Goal: Task Accomplishment & Management: Manage account settings

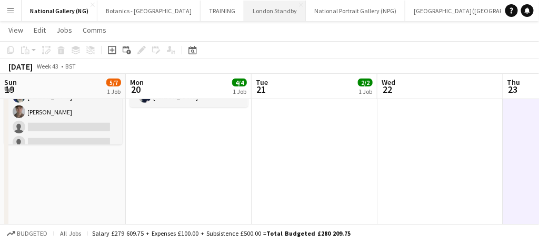
scroll to position [0, 326]
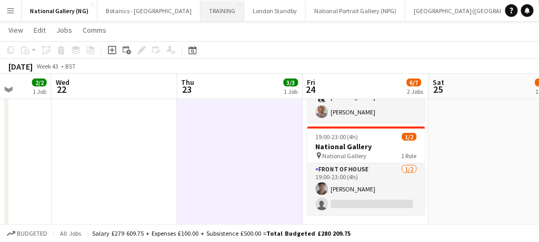
click at [201, 6] on button "TRAINING Close" at bounding box center [223, 11] width 44 height 21
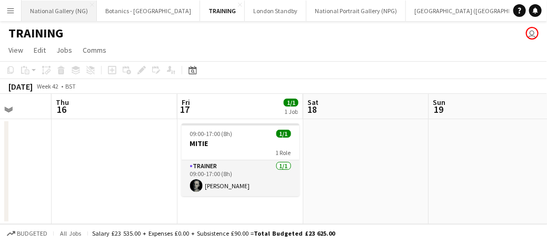
click at [55, 9] on button "National Gallery (NG) Close" at bounding box center [59, 11] width 75 height 21
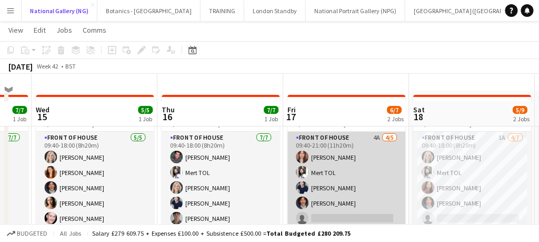
scroll to position [66, 0]
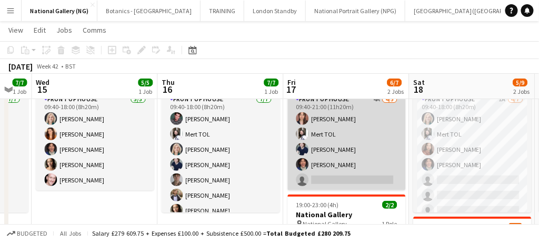
click at [338, 180] on app-card-role "Front of House 4A [DATE] 09:40-21:00 (11h20m) [PERSON_NAME] TOL [PERSON_NAME] […" at bounding box center [347, 141] width 118 height 97
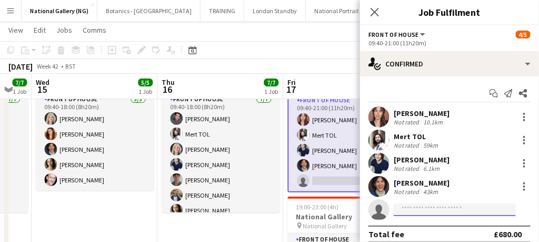
click at [418, 209] on input at bounding box center [455, 209] width 122 height 13
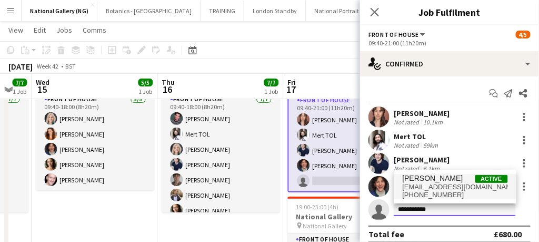
type input "**********"
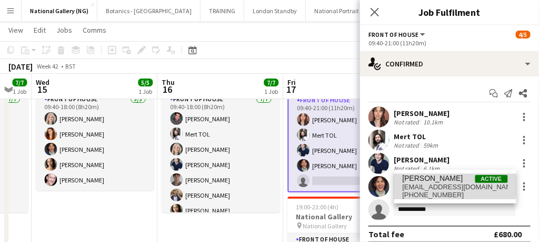
click at [413, 185] on span "[EMAIL_ADDRESS][DOMAIN_NAME]" at bounding box center [455, 187] width 105 height 8
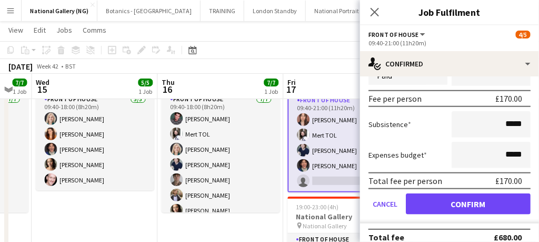
scroll to position [239, 0]
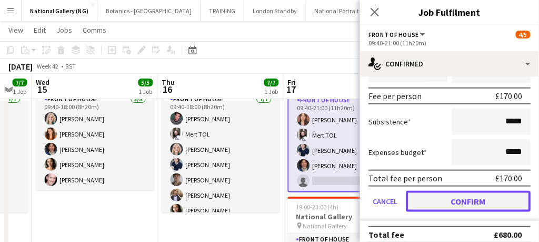
click at [441, 197] on button "Confirm" at bounding box center [468, 201] width 125 height 21
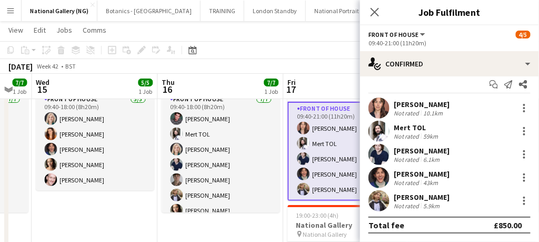
scroll to position [8, 0]
click at [375, 9] on icon "Close pop-in" at bounding box center [375, 12] width 10 height 10
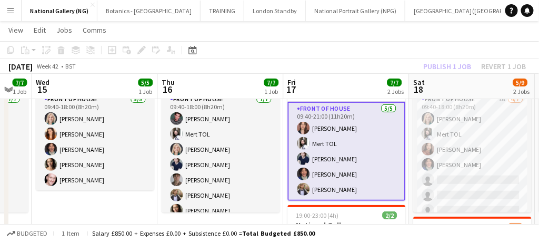
click at [370, 173] on app-card-role "Front of House [DATE] 09:40-21:00 (11h20m) [PERSON_NAME] Mert TOL [PERSON_NAME]…" at bounding box center [347, 151] width 118 height 99
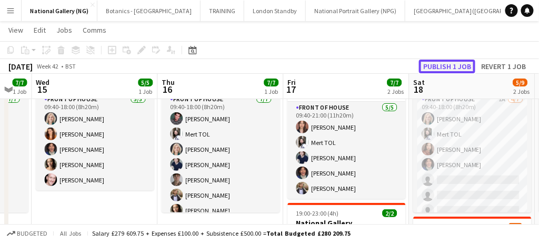
click at [437, 61] on button "Publish 1 job" at bounding box center [447, 67] width 56 height 14
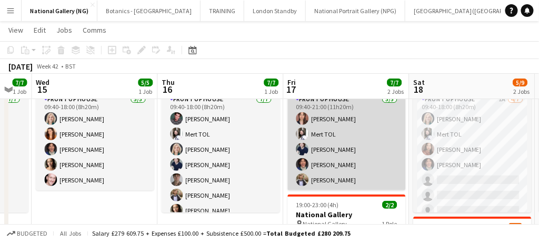
scroll to position [0, 321]
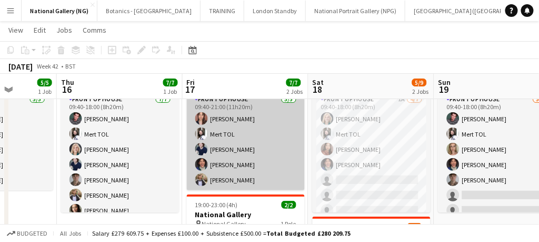
click at [380, 179] on app-card-role "Front of House 1A [DATE] 09:40-18:00 (8h20m) [PERSON_NAME] TOL [PERSON_NAME] [P…" at bounding box center [372, 156] width 118 height 127
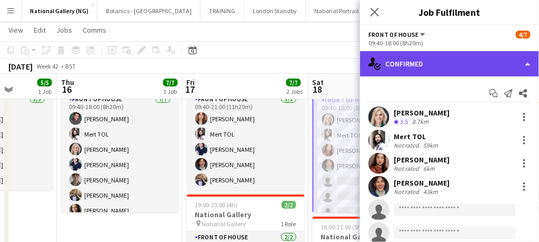
click at [425, 56] on div "single-neutral-actions-check-2 Confirmed" at bounding box center [449, 63] width 179 height 25
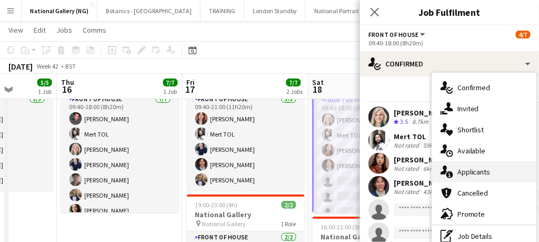
click at [471, 176] on span "Applicants" at bounding box center [474, 171] width 33 height 9
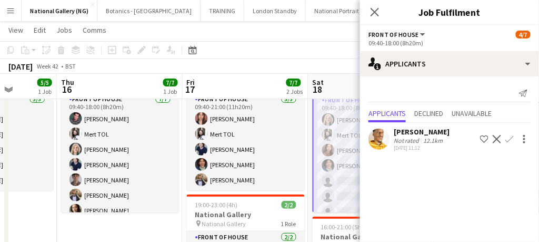
click at [511, 137] on app-icon "Confirm" at bounding box center [510, 139] width 8 height 8
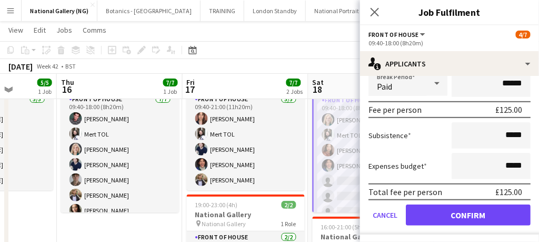
scroll to position [157, 0]
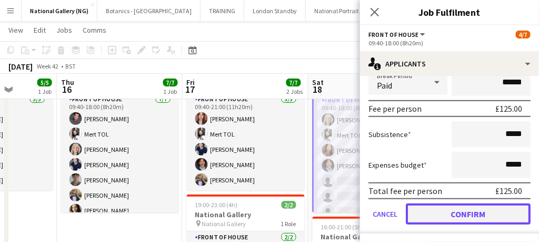
click at [439, 212] on button "Confirm" at bounding box center [468, 213] width 125 height 21
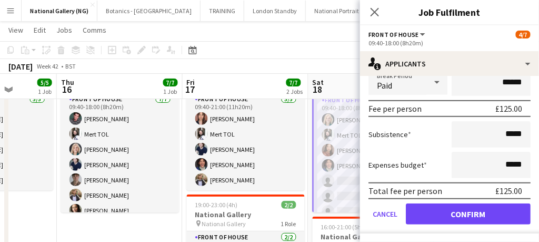
scroll to position [0, 0]
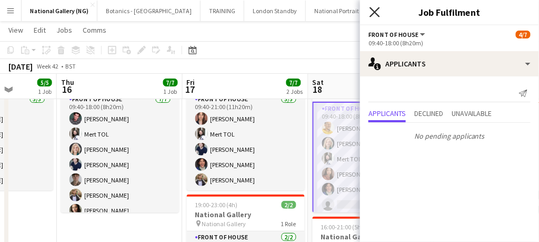
click at [378, 12] on icon "Close pop-in" at bounding box center [375, 12] width 10 height 10
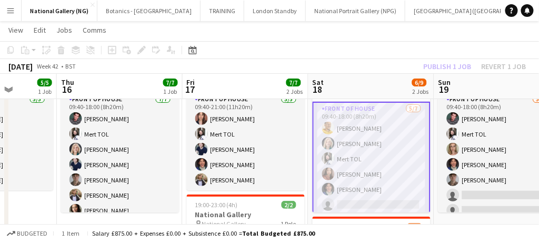
click at [381, 201] on app-card-role "Front of House [DATE] 09:40-18:00 (8h20m) [PERSON_NAME] [PERSON_NAME] TOL [PERS…" at bounding box center [372, 167] width 118 height 130
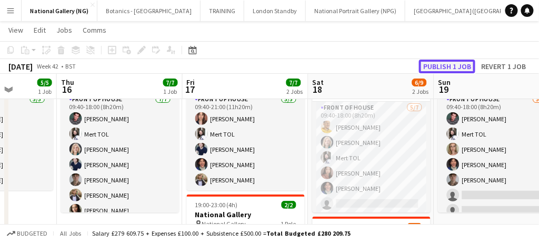
click at [447, 66] on button "Publish 1 job" at bounding box center [447, 67] width 56 height 14
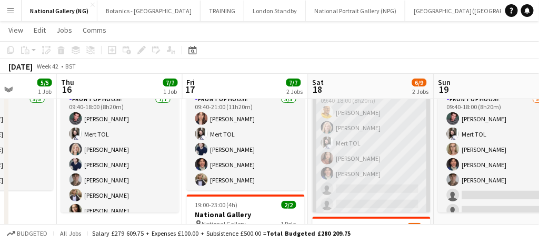
click at [352, 190] on app-card-role "Front of House [DATE] 09:40-18:00 (8h20m) [PERSON_NAME] [PERSON_NAME] TOL [PERS…" at bounding box center [372, 150] width 118 height 127
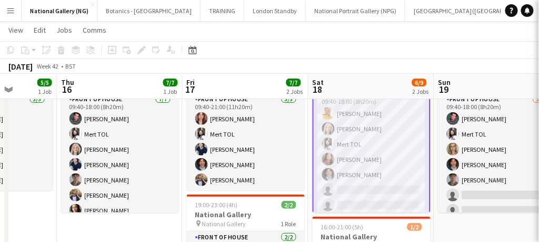
scroll to position [7, 0]
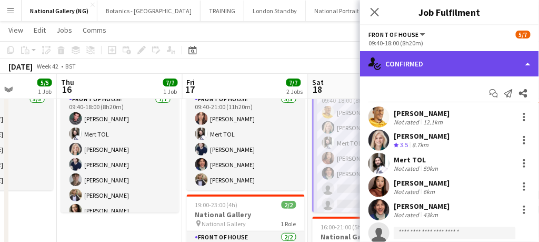
click at [430, 60] on div "single-neutral-actions-check-2 Confirmed" at bounding box center [449, 63] width 179 height 25
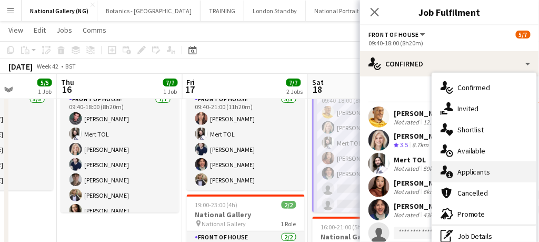
click at [479, 174] on span "Applicants" at bounding box center [474, 171] width 33 height 9
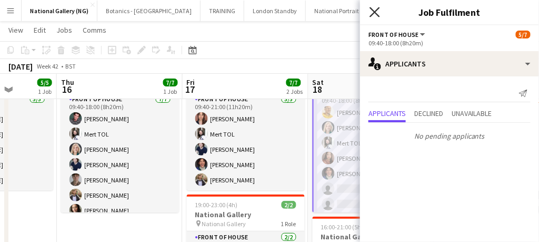
click at [372, 14] on icon at bounding box center [375, 12] width 10 height 10
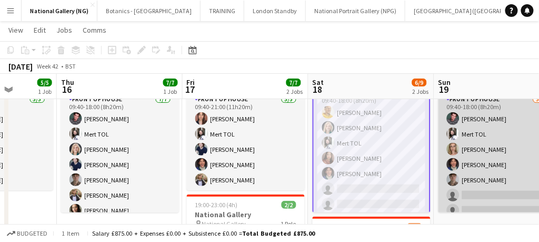
click at [477, 196] on app-card-role "Front of House [DATE] 09:40-18:00 (8h20m) [PERSON_NAME] TOL [PERSON_NAME] [PERS…" at bounding box center [498, 156] width 118 height 127
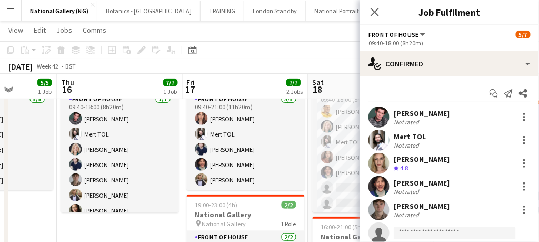
scroll to position [6, 0]
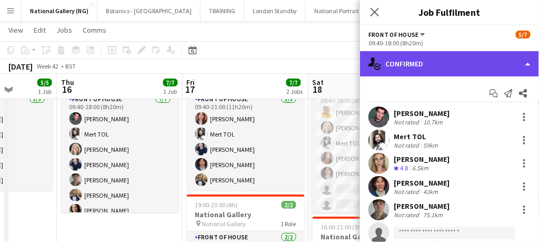
click at [453, 61] on div "single-neutral-actions-check-2 Confirmed" at bounding box center [449, 63] width 179 height 25
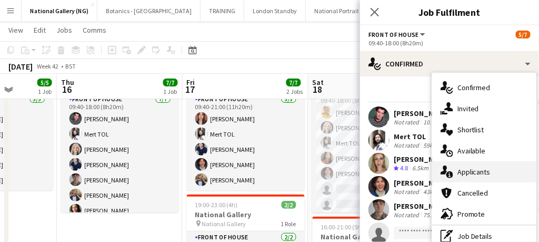
click at [477, 172] on span "Applicants" at bounding box center [474, 171] width 33 height 9
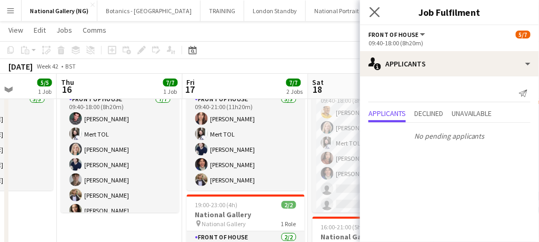
click at [371, 19] on app-icon "Close pop-in" at bounding box center [375, 12] width 15 height 15
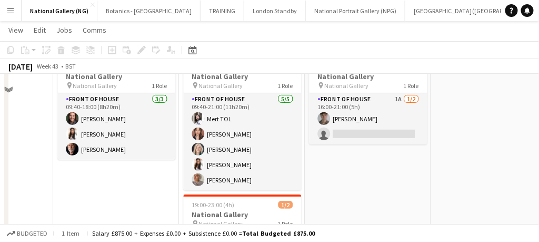
scroll to position [13, 0]
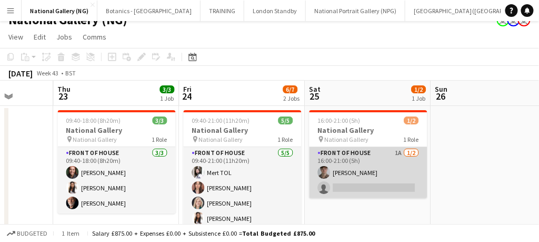
click at [389, 178] on app-card-role "Front of House 1A [DATE] 16:00-21:00 (5h) [PERSON_NAME] single-neutral-actions" at bounding box center [369, 172] width 118 height 51
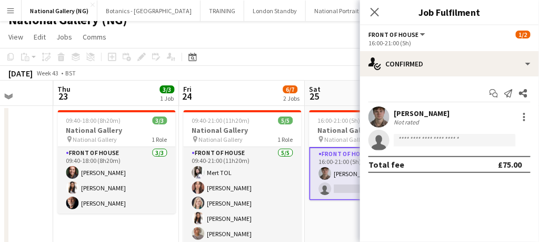
scroll to position [8, 0]
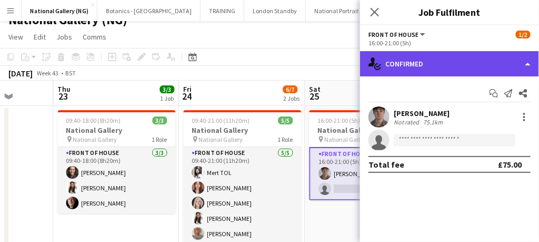
click at [441, 61] on div "single-neutral-actions-check-2 Confirmed" at bounding box center [449, 63] width 179 height 25
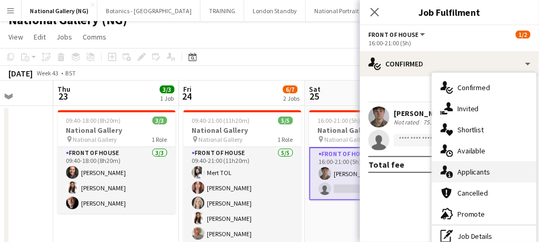
click at [479, 181] on div "single-neutral-actions-information Applicants" at bounding box center [484, 171] width 104 height 21
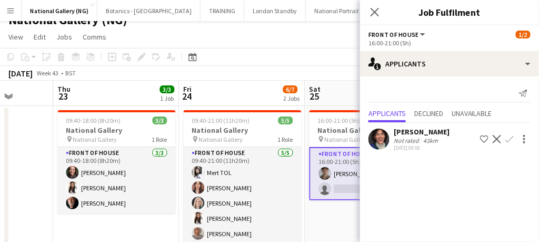
click at [513, 137] on app-icon "Confirm" at bounding box center [510, 139] width 8 height 8
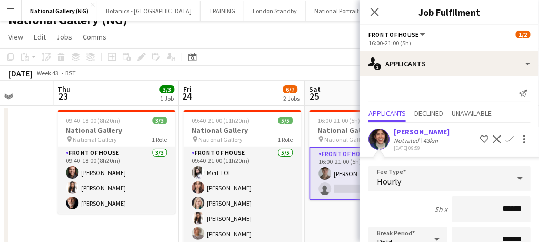
click at [518, 137] on div at bounding box center [524, 139] width 13 height 13
click at [502, 135] on div at bounding box center [269, 121] width 539 height 242
click at [506, 135] on app-icon "Confirm" at bounding box center [510, 139] width 8 height 8
click at [506, 137] on app-icon "Confirm" at bounding box center [510, 139] width 8 height 8
click at [413, 130] on div "[PERSON_NAME]" at bounding box center [422, 131] width 56 height 9
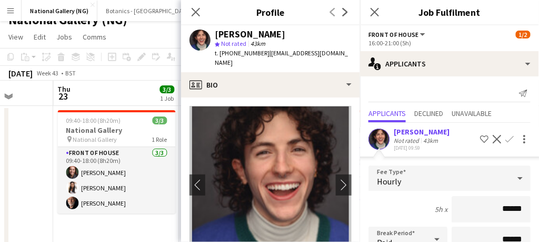
click at [506, 136] on app-icon "Confirm" at bounding box center [510, 139] width 8 height 8
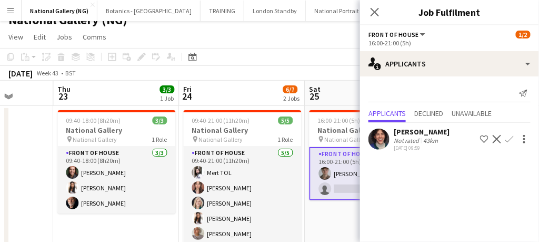
scroll to position [140, 0]
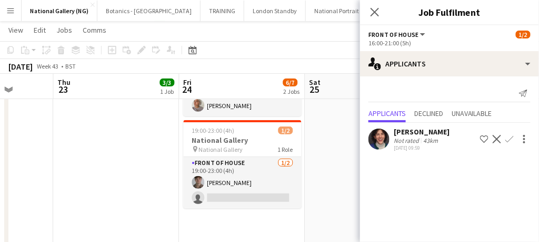
click at [513, 139] on app-icon "Confirm" at bounding box center [510, 139] width 8 height 8
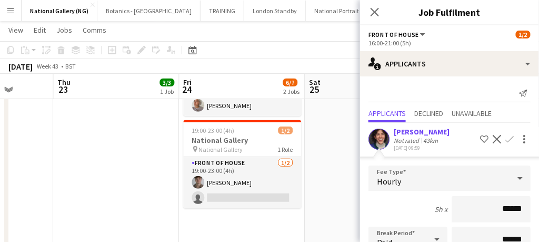
scroll to position [157, 0]
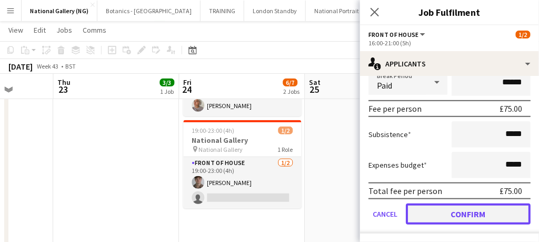
click at [478, 207] on button "Confirm" at bounding box center [468, 213] width 125 height 21
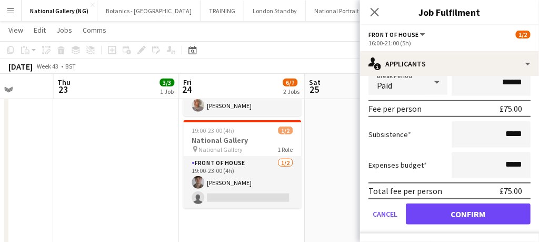
scroll to position [0, 0]
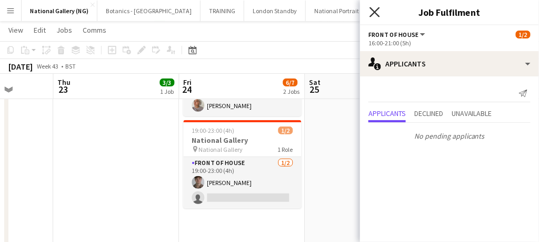
click at [376, 15] on icon "Close pop-in" at bounding box center [375, 12] width 10 height 10
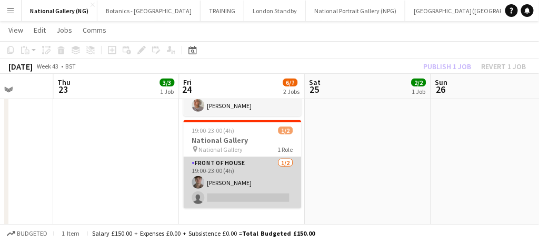
click at [273, 176] on app-card-role "Front of House [DATE] 19:00-23:00 (4h) [PERSON_NAME] single-neutral-actions" at bounding box center [243, 182] width 118 height 51
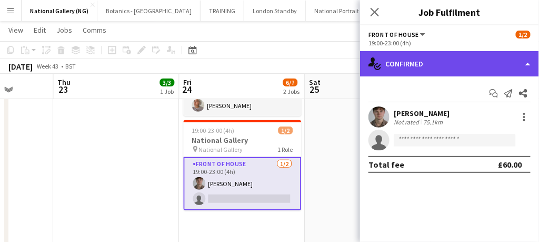
click at [424, 64] on div "single-neutral-actions-check-2 Confirmed" at bounding box center [449, 63] width 179 height 25
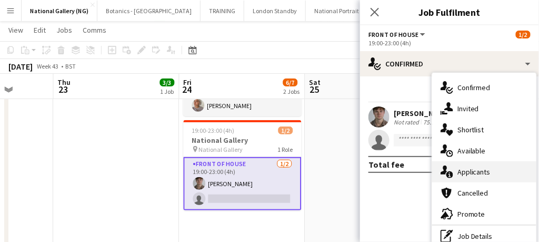
click at [471, 170] on span "Applicants" at bounding box center [474, 171] width 33 height 9
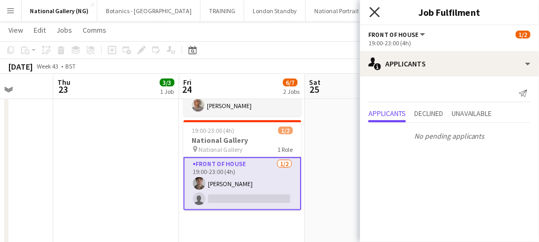
click at [377, 14] on icon at bounding box center [375, 12] width 10 height 10
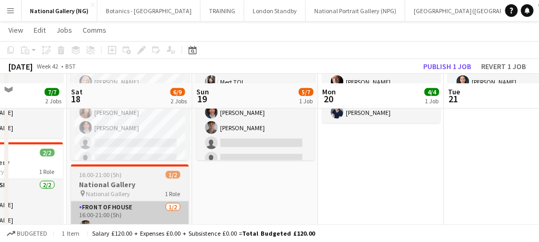
scroll to position [160, 0]
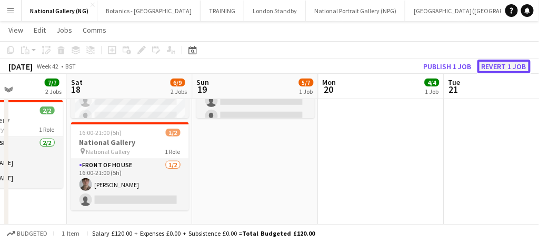
click at [491, 67] on button "Revert 1 job" at bounding box center [504, 67] width 53 height 14
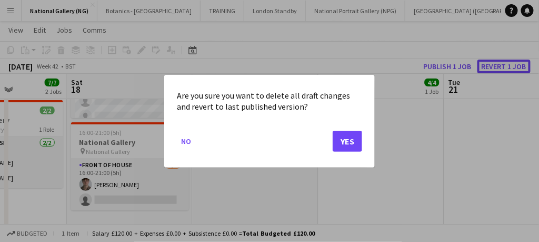
scroll to position [0, 0]
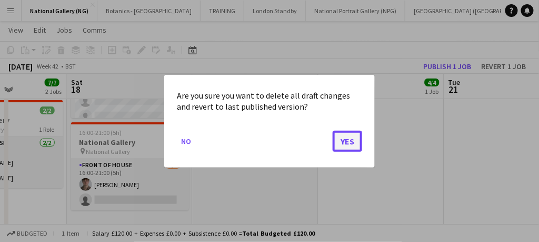
click at [336, 146] on button "Yes" at bounding box center [347, 140] width 29 height 21
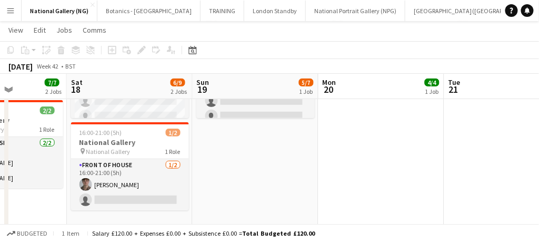
scroll to position [99, 0]
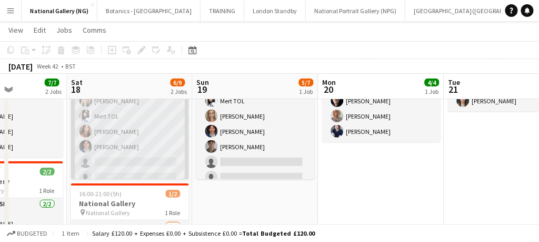
click at [156, 146] on app-card-role "Front of House [DATE] 09:40-18:00 (8h20m) [PERSON_NAME] [PERSON_NAME] TOL [PERS…" at bounding box center [130, 123] width 118 height 127
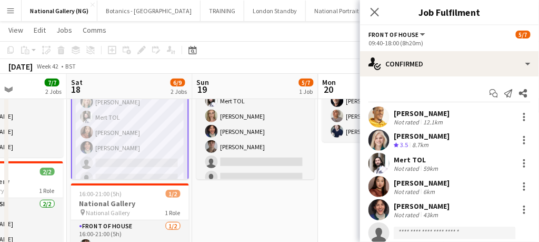
click at [437, 46] on div "09:40-18:00 (8h20m)" at bounding box center [450, 43] width 162 height 8
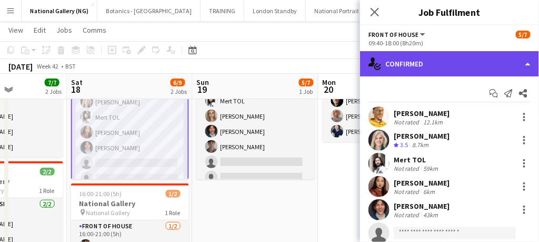
click at [437, 67] on div "single-neutral-actions-check-2 Confirmed" at bounding box center [449, 63] width 179 height 25
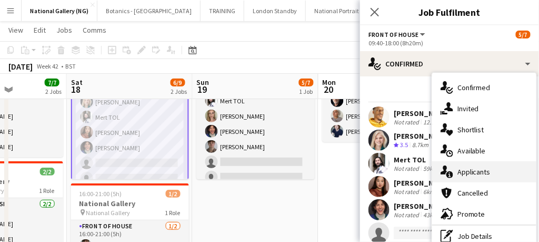
click at [473, 175] on span "Applicants" at bounding box center [474, 171] width 33 height 9
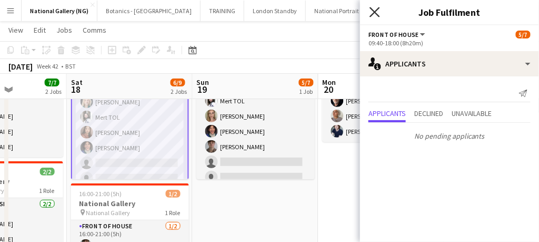
click at [377, 15] on icon at bounding box center [375, 12] width 10 height 10
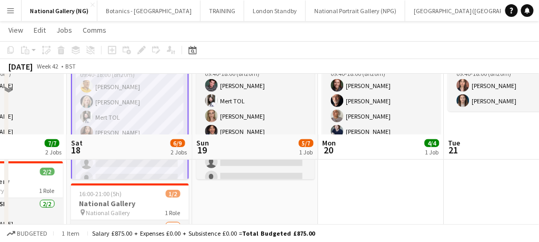
scroll to position [159, 0]
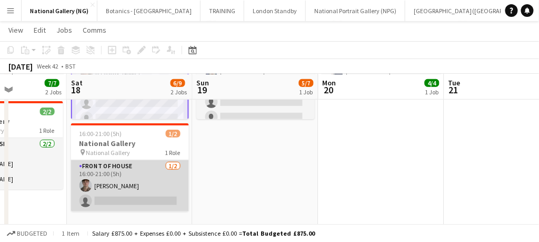
click at [158, 193] on app-card-role "Front of House [DATE] 16:00-21:00 (5h) [PERSON_NAME] single-neutral-actions" at bounding box center [130, 185] width 118 height 51
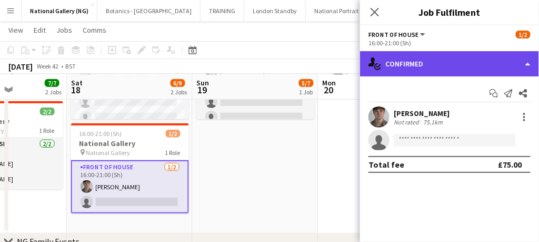
click at [441, 62] on div "single-neutral-actions-check-2 Confirmed" at bounding box center [449, 63] width 179 height 25
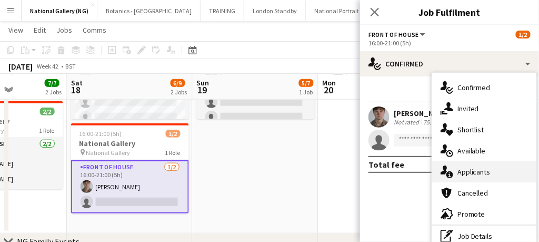
click at [472, 169] on span "Applicants" at bounding box center [474, 171] width 33 height 9
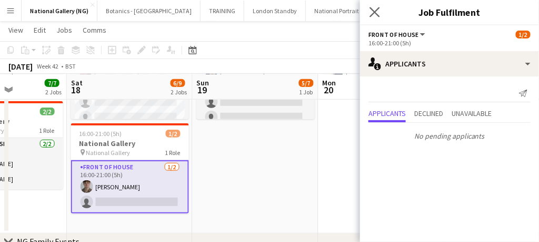
click at [380, 12] on app-icon "Close pop-in" at bounding box center [375, 12] width 15 height 15
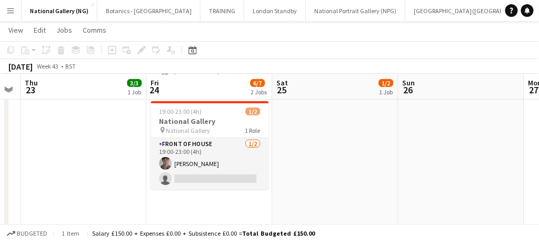
scroll to position [0, 336]
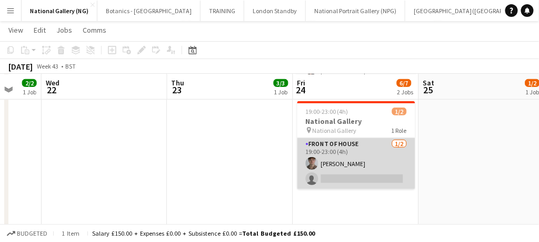
click at [372, 157] on app-card-role "Front of House [DATE] 19:00-23:00 (4h) [PERSON_NAME] single-neutral-actions" at bounding box center [357, 163] width 118 height 51
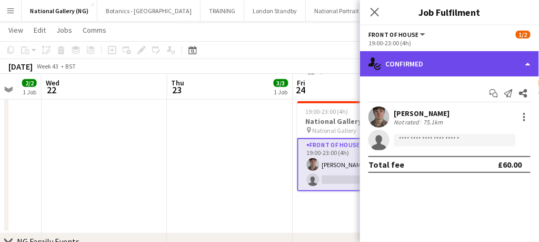
click at [420, 56] on div "single-neutral-actions-check-2 Confirmed" at bounding box center [449, 63] width 179 height 25
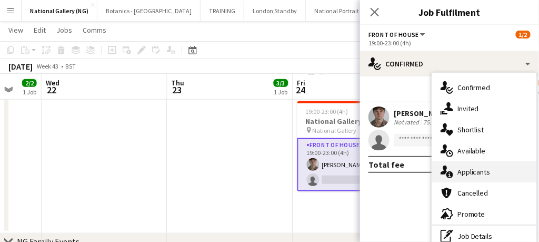
click at [468, 173] on span "Applicants" at bounding box center [474, 171] width 33 height 9
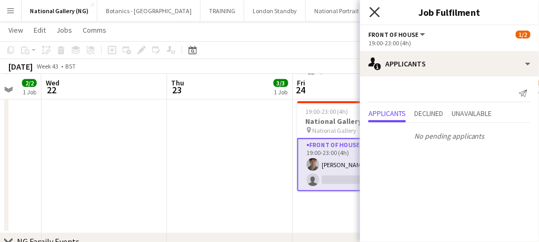
click at [375, 10] on icon "Close pop-in" at bounding box center [375, 12] width 10 height 10
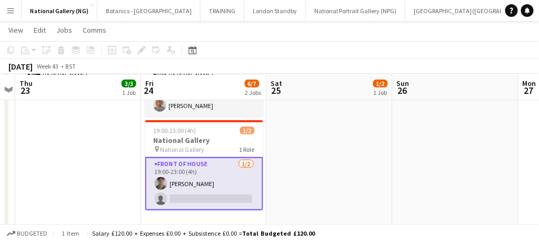
scroll to position [142, 0]
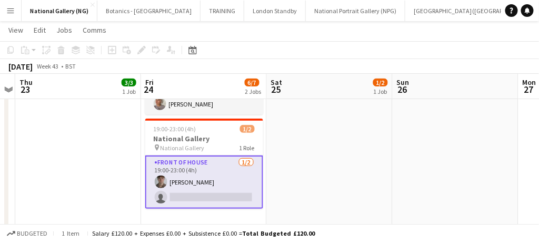
click at [206, 172] on app-card-role "Front of House [DATE] 19:00-23:00 (4h) [PERSON_NAME] single-neutral-actions" at bounding box center [204, 181] width 118 height 53
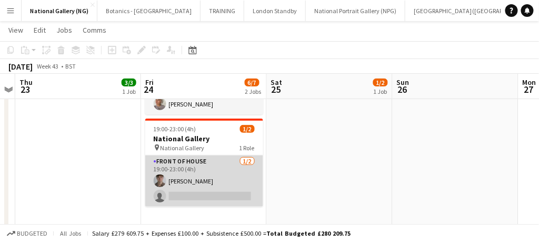
click at [206, 172] on app-card-role "Front of House [DATE] 19:00-23:00 (4h) [PERSON_NAME] single-neutral-actions" at bounding box center [204, 180] width 118 height 51
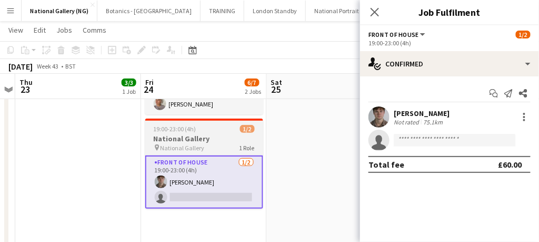
click at [195, 139] on h3 "National Gallery" at bounding box center [204, 138] width 118 height 9
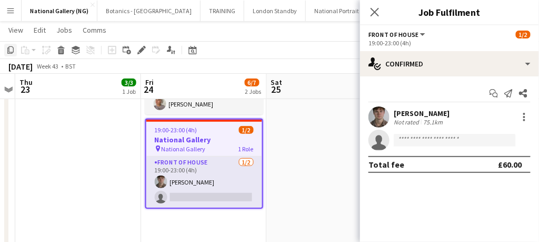
click at [7, 51] on icon at bounding box center [10, 49] width 6 height 7
click at [377, 9] on icon at bounding box center [375, 12] width 10 height 10
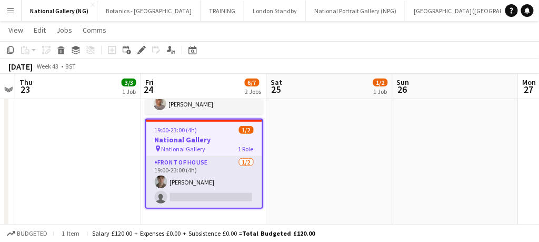
click at [321, 135] on app-date-cell "16:00-21:00 (5h) 1/2 National Gallery pin National Gallery 1 Role Front of Hous…" at bounding box center [330, 113] width 126 height 274
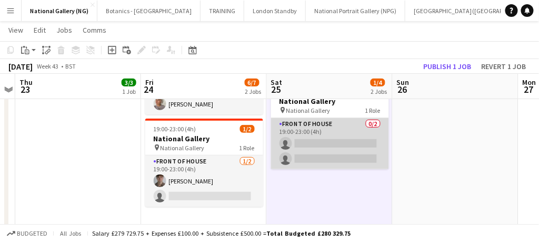
click at [338, 145] on app-card-role "Front of House 0/2 19:00-23:00 (4h) single-neutral-actions single-neutral-actio…" at bounding box center [330, 143] width 118 height 51
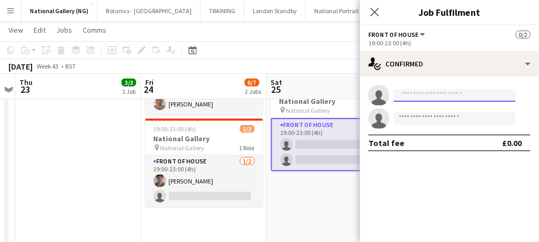
click at [431, 93] on input at bounding box center [455, 95] width 122 height 13
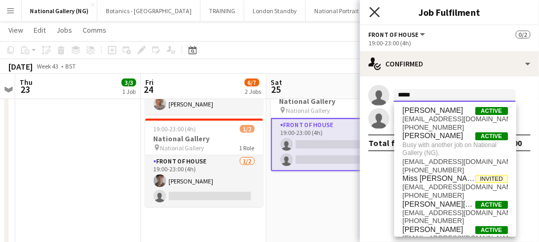
type input "*****"
click at [378, 14] on icon at bounding box center [375, 12] width 10 height 10
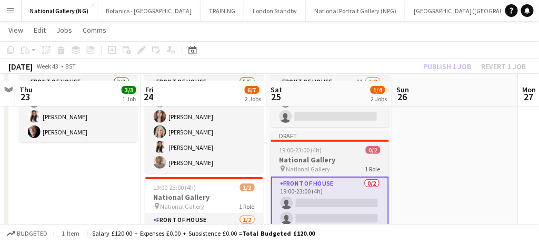
scroll to position [91, 0]
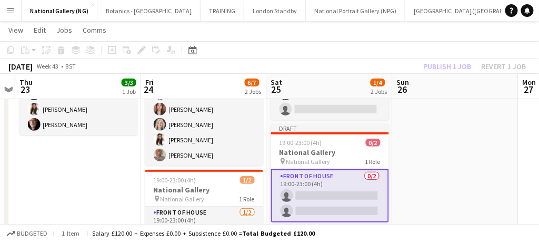
click at [344, 199] on app-card-role "Front of House 0/2 19:00-23:00 (4h) single-neutral-actions single-neutral-actio…" at bounding box center [330, 195] width 118 height 53
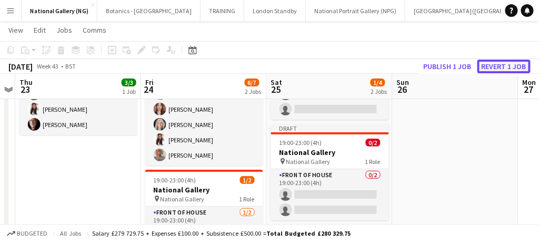
click at [490, 65] on button "Revert 1 job" at bounding box center [504, 67] width 53 height 14
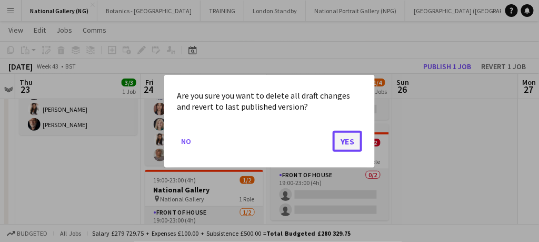
click at [343, 141] on button "Yes" at bounding box center [347, 140] width 29 height 21
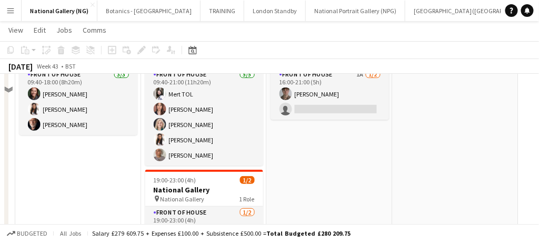
scroll to position [36, 0]
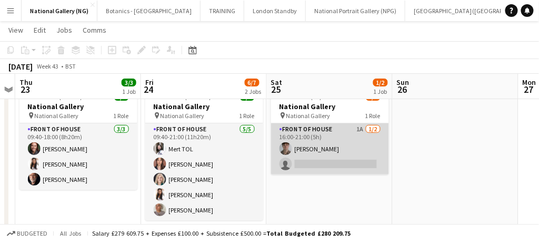
click at [349, 148] on app-card-role "Front of House 1A [DATE] 16:00-21:00 (5h) [PERSON_NAME] single-neutral-actions" at bounding box center [330, 148] width 118 height 51
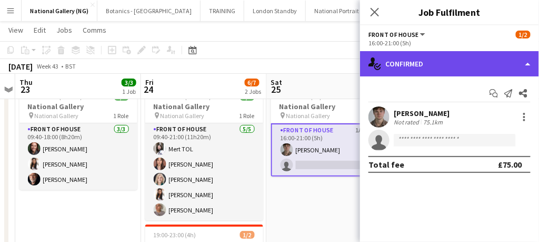
click at [453, 60] on div "single-neutral-actions-check-2 Confirmed" at bounding box center [449, 63] width 179 height 25
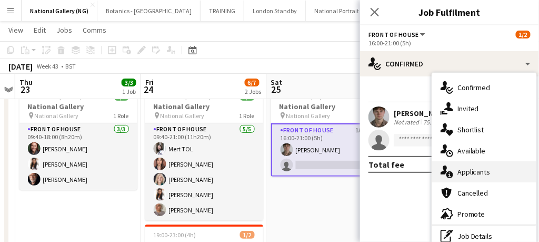
click at [474, 171] on span "Applicants" at bounding box center [474, 171] width 33 height 9
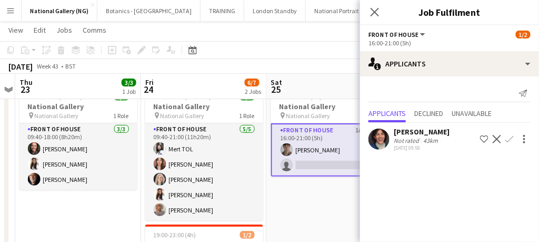
click at [512, 136] on app-icon "Confirm" at bounding box center [510, 139] width 8 height 8
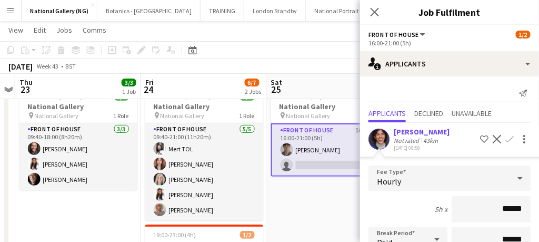
scroll to position [135, 0]
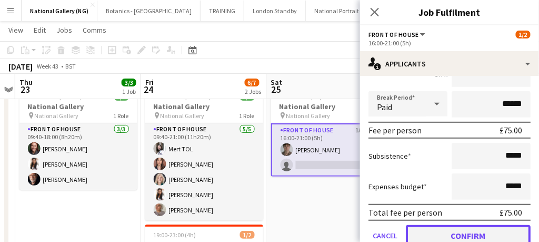
click at [452, 233] on button "Confirm" at bounding box center [468, 235] width 125 height 21
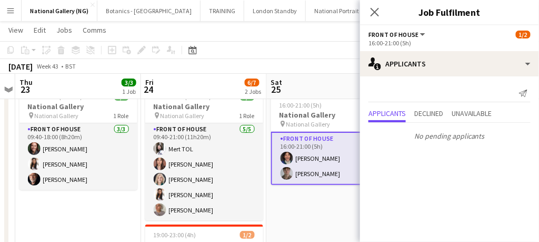
scroll to position [0, 0]
click at [382, 12] on div "Close pop-in" at bounding box center [374, 12] width 29 height 24
click at [378, 12] on icon "Close pop-in" at bounding box center [375, 12] width 10 height 10
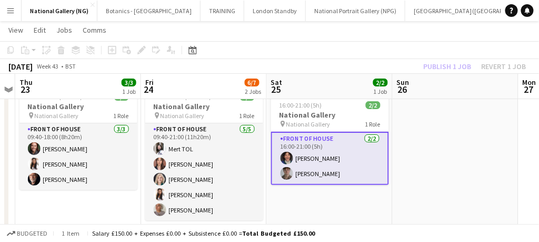
click at [353, 173] on app-card-role "Front of House [DATE] 16:00-21:00 (5h) [PERSON_NAME] [PERSON_NAME]" at bounding box center [330, 158] width 118 height 53
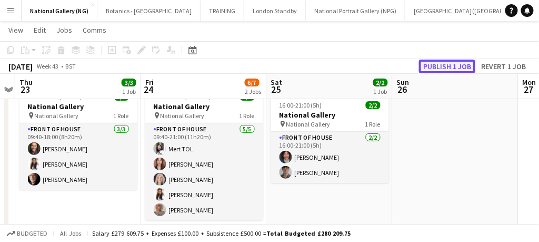
click at [438, 66] on button "Publish 1 job" at bounding box center [447, 67] width 56 height 14
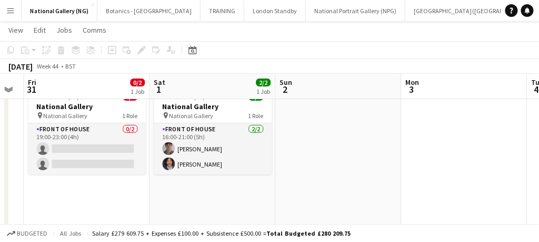
scroll to position [0, 264]
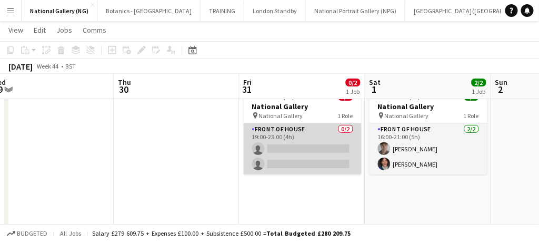
click at [318, 152] on app-card-role "Front of House 0/2 19:00-23:00 (4h) single-neutral-actions single-neutral-actio…" at bounding box center [303, 148] width 118 height 51
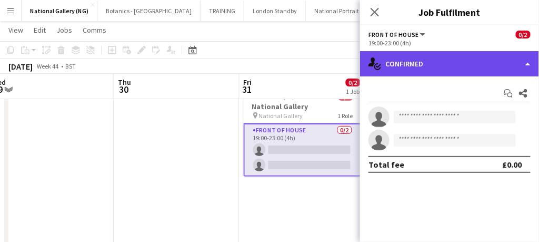
click at [447, 63] on div "single-neutral-actions-check-2 Confirmed" at bounding box center [449, 63] width 179 height 25
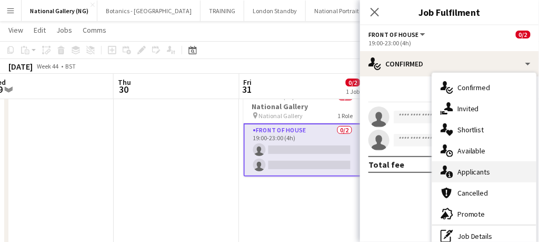
click at [478, 166] on div "single-neutral-actions-information Applicants" at bounding box center [484, 171] width 104 height 21
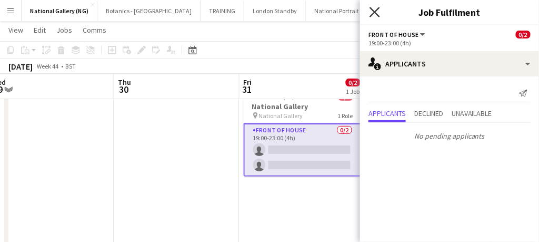
click at [378, 10] on icon "Close pop-in" at bounding box center [375, 12] width 10 height 10
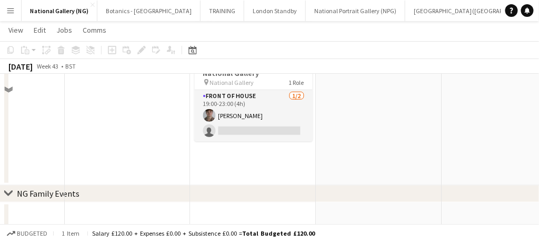
scroll to position [164, 0]
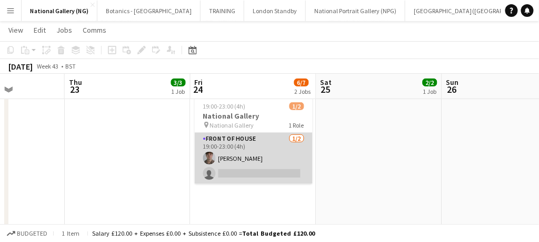
click at [270, 152] on app-card-role "Front of House [DATE] 19:00-23:00 (4h) [PERSON_NAME] single-neutral-actions" at bounding box center [254, 158] width 118 height 51
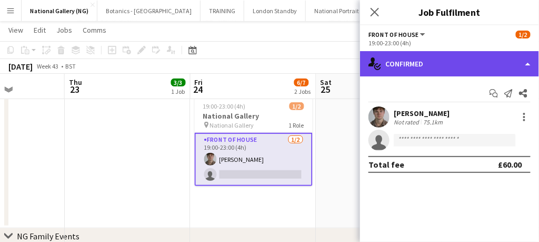
click at [444, 70] on div "single-neutral-actions-check-2 Confirmed" at bounding box center [449, 63] width 179 height 25
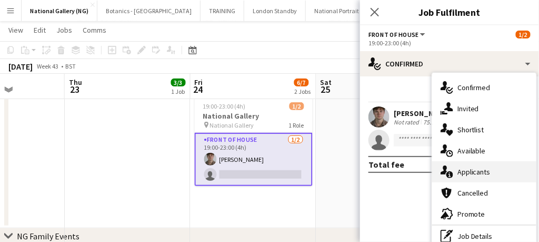
click at [479, 176] on div "single-neutral-actions-information Applicants" at bounding box center [484, 171] width 104 height 21
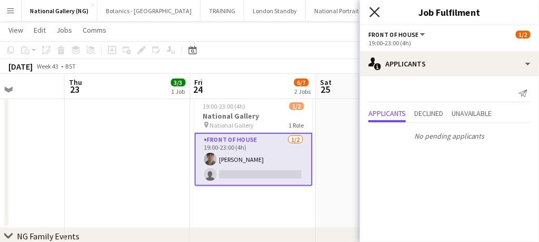
click at [377, 15] on icon "Close pop-in" at bounding box center [375, 12] width 10 height 10
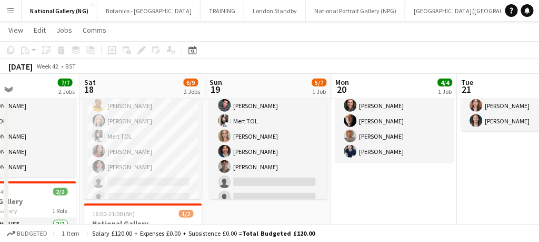
scroll to position [80, 0]
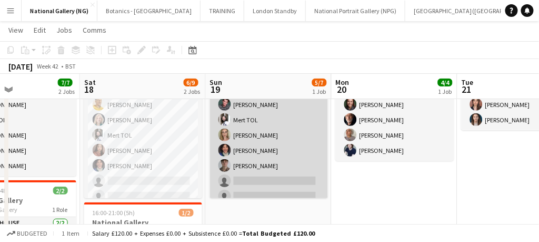
click at [266, 184] on app-card-role "Front of House [DATE] 09:40-18:00 (8h20m) [PERSON_NAME] TOL [PERSON_NAME] [PERS…" at bounding box center [269, 142] width 118 height 127
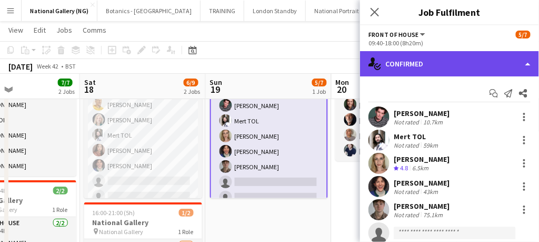
click at [433, 62] on div "single-neutral-actions-check-2 Confirmed" at bounding box center [449, 63] width 179 height 25
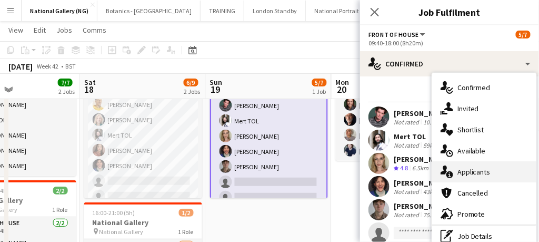
click at [476, 179] on div "single-neutral-actions-information Applicants" at bounding box center [484, 171] width 104 height 21
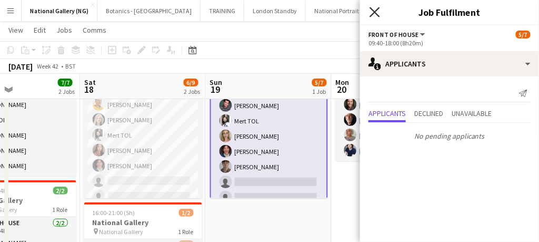
click at [374, 13] on icon at bounding box center [375, 12] width 10 height 10
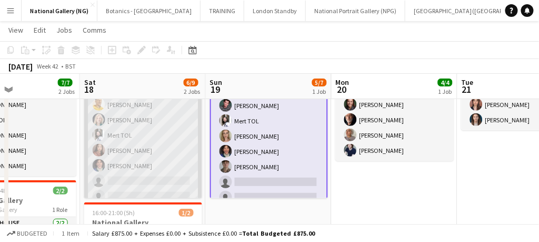
click at [154, 181] on app-card-role "Front of House [DATE] 09:40-18:00 (8h20m) [PERSON_NAME] [PERSON_NAME] TOL [PERS…" at bounding box center [143, 142] width 118 height 127
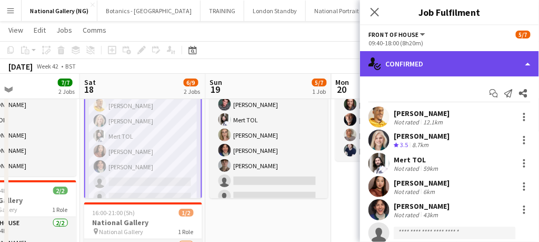
click at [413, 65] on div "single-neutral-actions-check-2 Confirmed" at bounding box center [449, 63] width 179 height 25
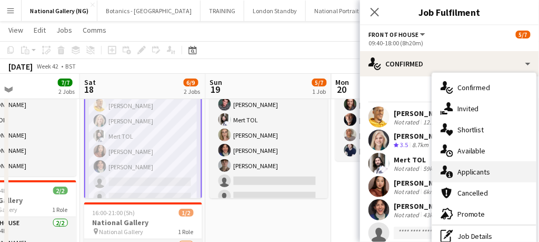
click at [461, 170] on span "Applicants" at bounding box center [474, 171] width 33 height 9
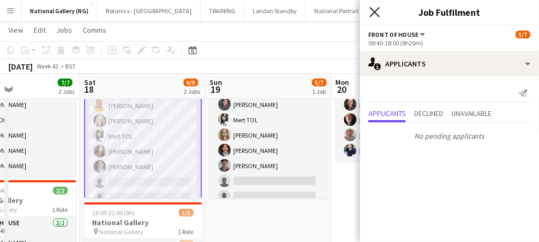
click at [375, 13] on icon at bounding box center [375, 12] width 10 height 10
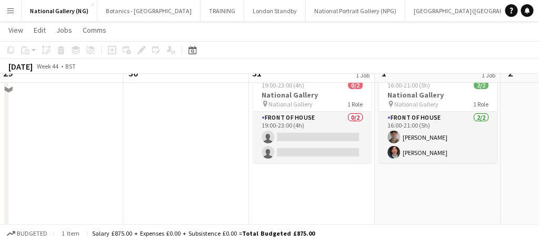
scroll to position [0, 0]
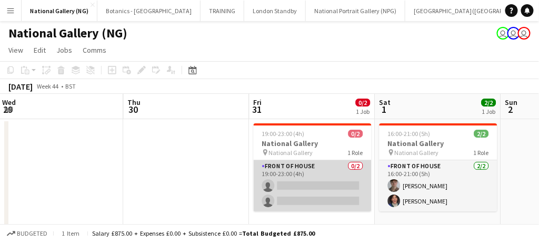
click at [324, 190] on app-card-role "Front of House 0/2 19:00-23:00 (4h) single-neutral-actions single-neutral-actio…" at bounding box center [313, 185] width 118 height 51
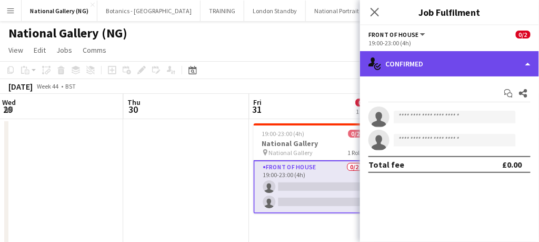
click at [422, 60] on div "single-neutral-actions-check-2 Confirmed" at bounding box center [449, 63] width 179 height 25
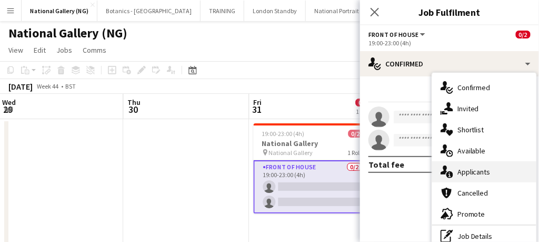
click at [471, 172] on span "Applicants" at bounding box center [474, 171] width 33 height 9
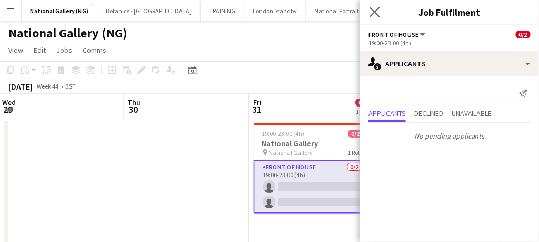
click at [368, 10] on app-icon "Close pop-in" at bounding box center [375, 12] width 15 height 15
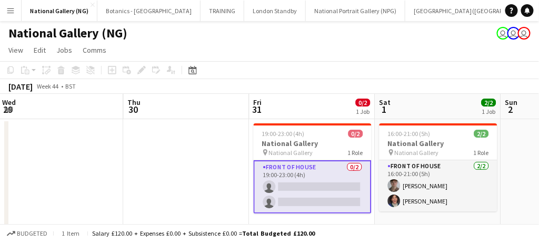
scroll to position [0, 467]
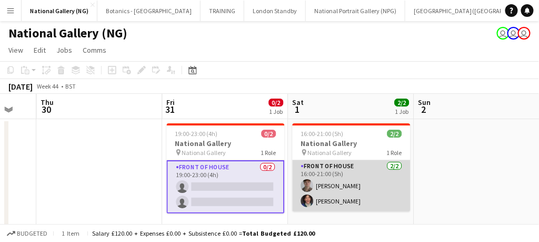
click at [383, 191] on app-card-role "Front of House [DATE] 16:00-21:00 (5h) [PERSON_NAME] [PERSON_NAME]" at bounding box center [352, 185] width 118 height 51
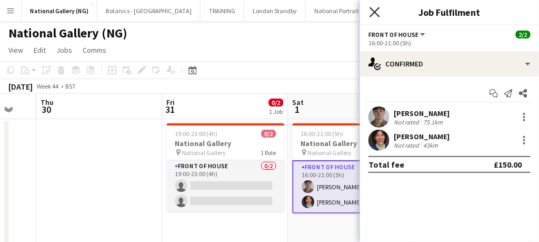
click at [372, 9] on icon at bounding box center [375, 12] width 10 height 10
